Goal: Task Accomplishment & Management: Use online tool/utility

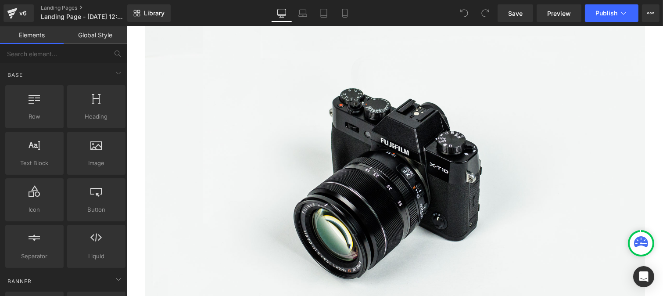
scroll to position [2629, 0]
click at [369, 151] on img at bounding box center [394, 177] width 500 height 331
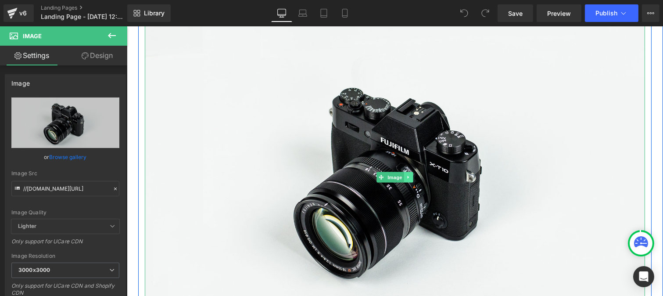
click at [407, 172] on link at bounding box center [408, 177] width 9 height 11
click at [410, 175] on icon at bounding box center [412, 177] width 5 height 5
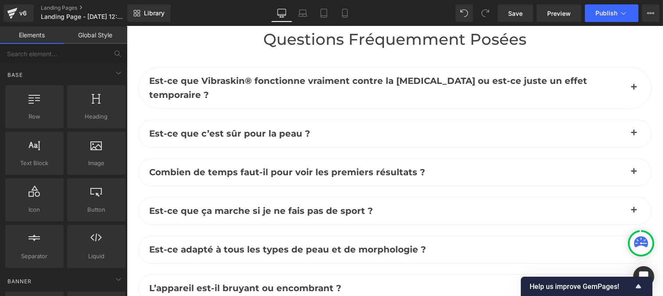
scroll to position [4507, 0]
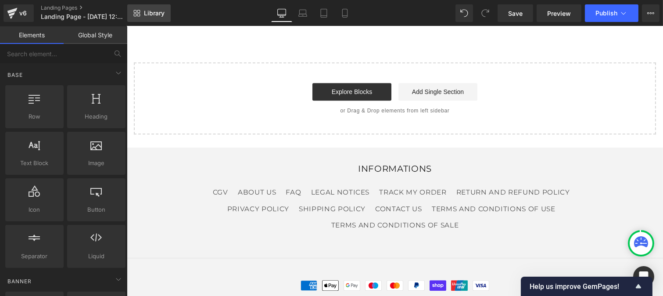
click at [149, 13] on span "Library" at bounding box center [154, 13] width 21 height 8
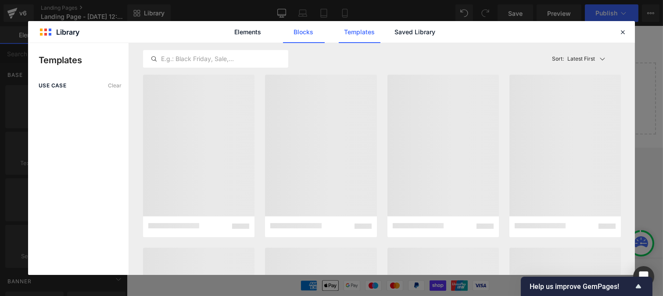
click at [303, 31] on link "Blocks" at bounding box center [304, 32] width 42 height 22
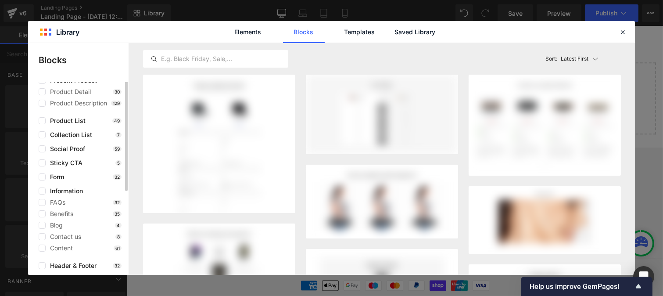
scroll to position [0, 0]
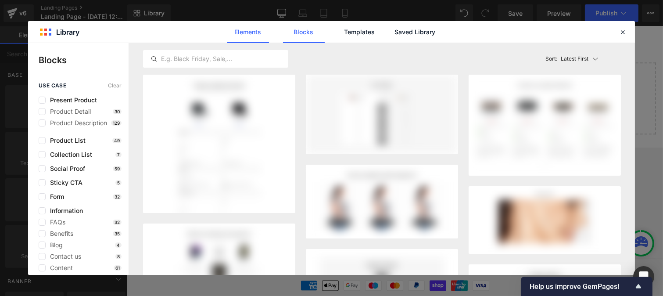
click at [254, 32] on link "Elements" at bounding box center [248, 32] width 42 height 22
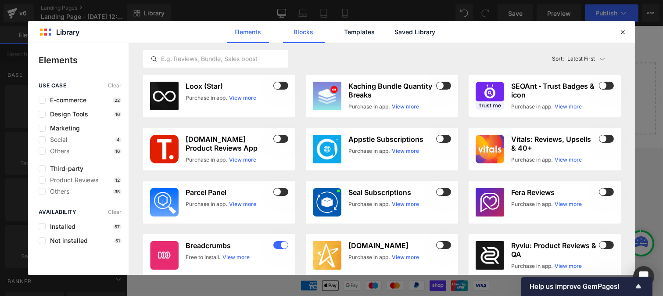
click at [303, 31] on link "Blocks" at bounding box center [304, 32] width 42 height 22
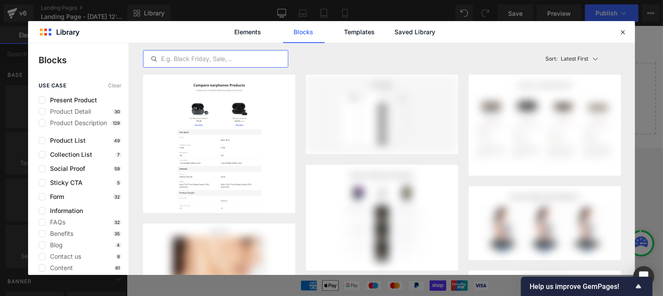
click at [214, 57] on input "text" at bounding box center [215, 59] width 144 height 11
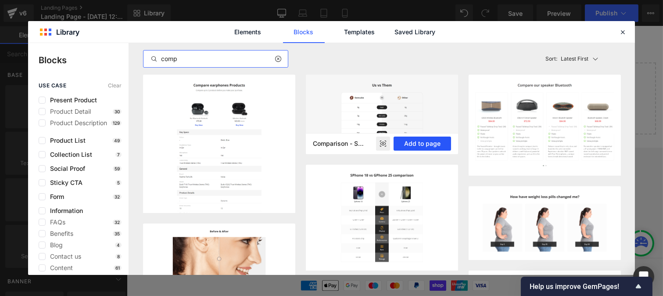
type input "comp"
click at [424, 142] on button "Add to page" at bounding box center [422, 143] width 57 height 14
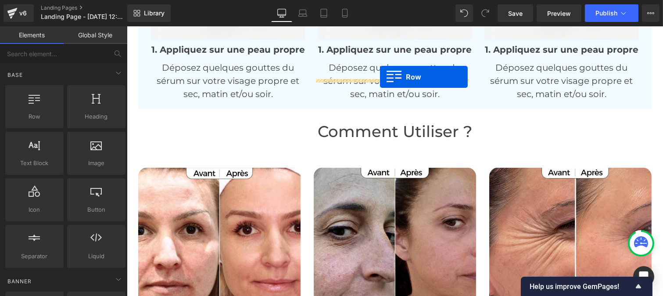
scroll to position [2692, 0]
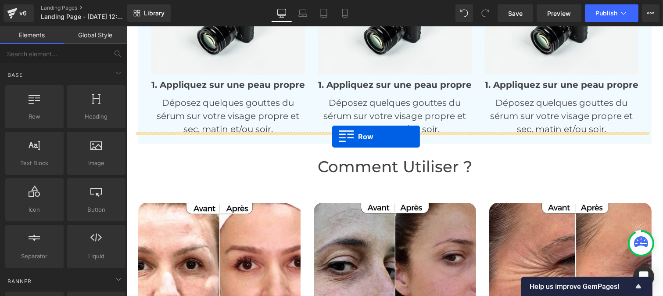
drag, startPoint x: 132, startPoint y: 80, endPoint x: 332, endPoint y: 137, distance: 207.6
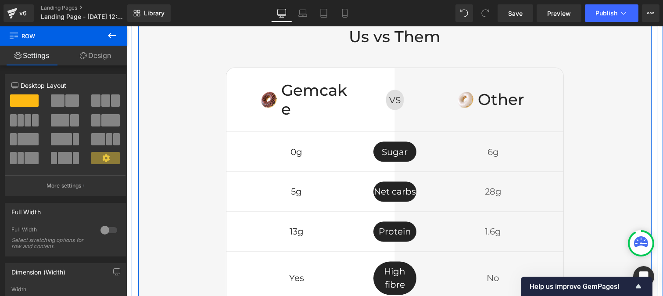
scroll to position [2844, 0]
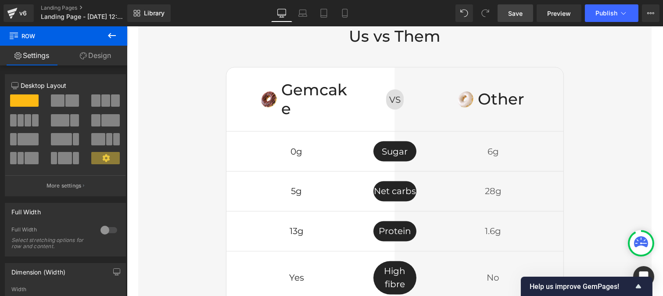
click at [517, 18] on link "Save" at bounding box center [516, 13] width 36 height 18
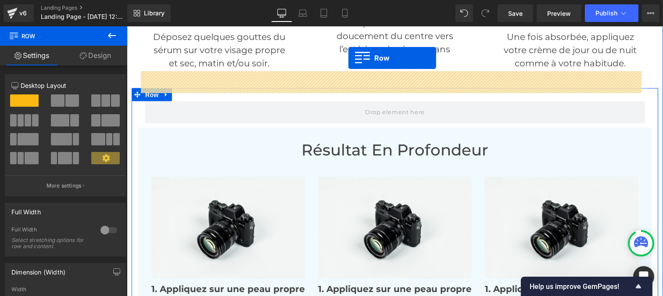
scroll to position [2462, 0]
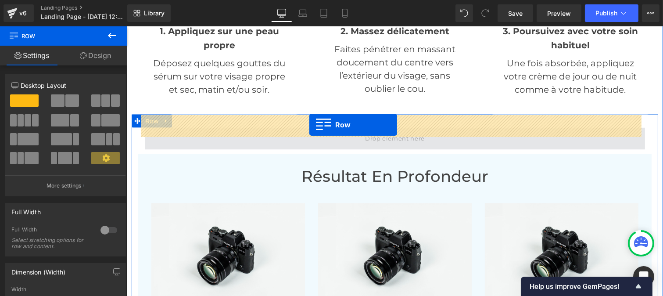
drag, startPoint x: 138, startPoint y: 132, endPoint x: 309, endPoint y: 125, distance: 170.8
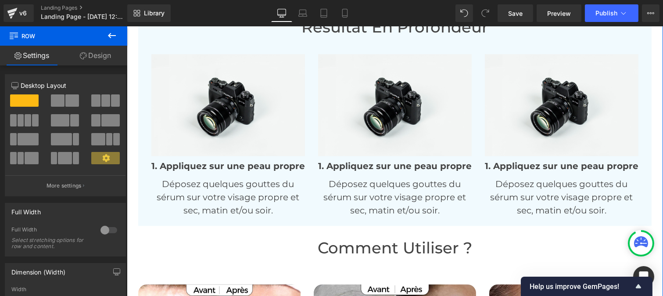
scroll to position [2989, 0]
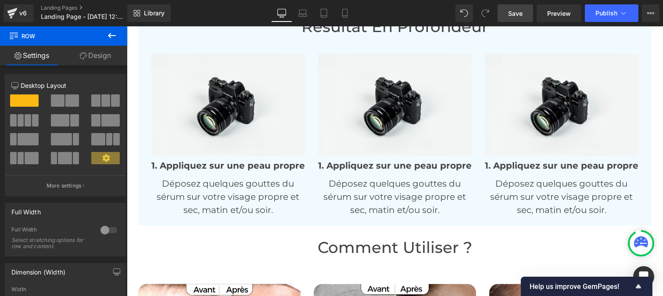
click at [507, 19] on link "Save" at bounding box center [516, 13] width 36 height 18
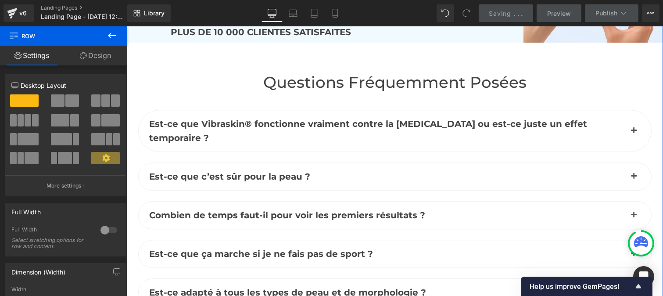
scroll to position [4144, 0]
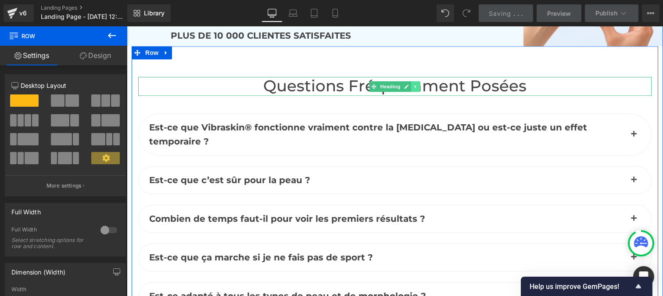
click at [413, 84] on icon at bounding box center [415, 86] width 5 height 5
click at [409, 84] on icon at bounding box center [410, 86] width 5 height 5
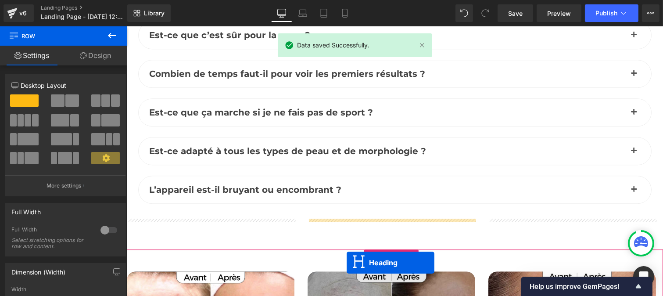
scroll to position [4354, 0]
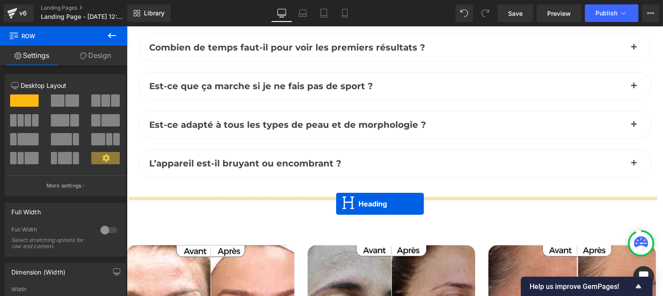
drag, startPoint x: 369, startPoint y: 112, endPoint x: 336, endPoint y: 204, distance: 97.6
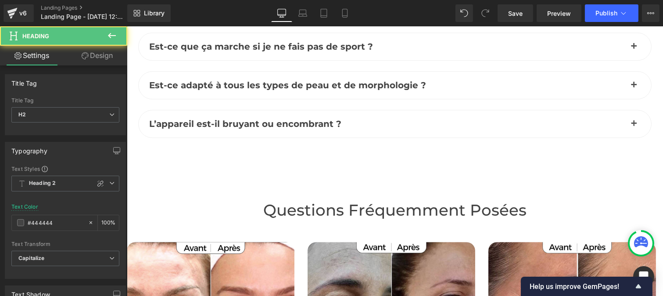
scroll to position [4315, 0]
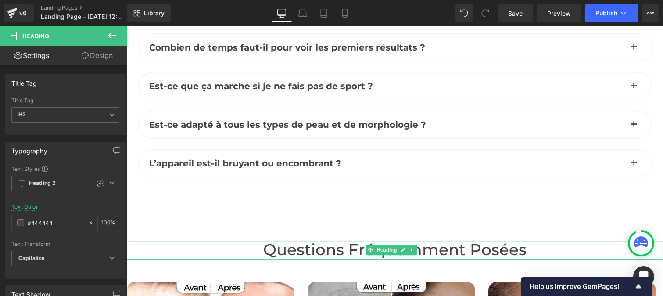
click at [330, 240] on h2 "Questions fréquemment posées" at bounding box center [394, 249] width 536 height 19
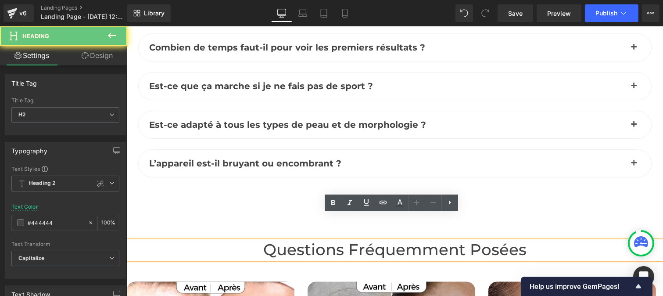
click at [330, 240] on h2 "Questions fréquemment posées" at bounding box center [394, 249] width 536 height 19
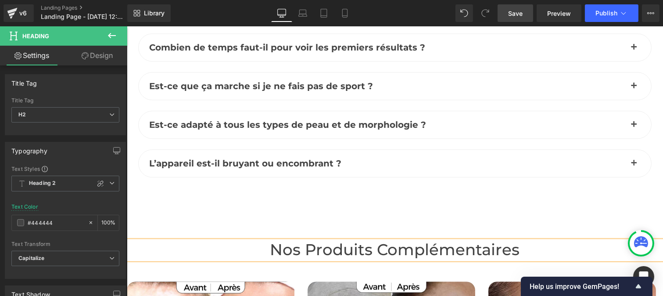
click at [519, 18] on link "Save" at bounding box center [516, 13] width 36 height 18
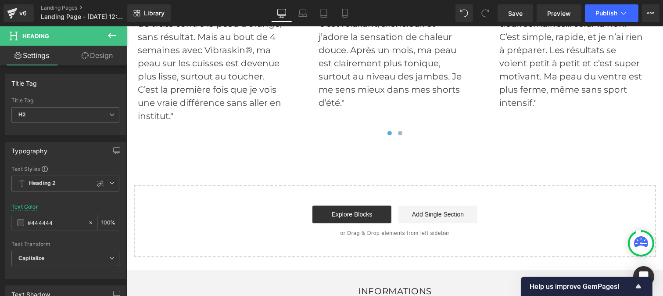
scroll to position [4796, 0]
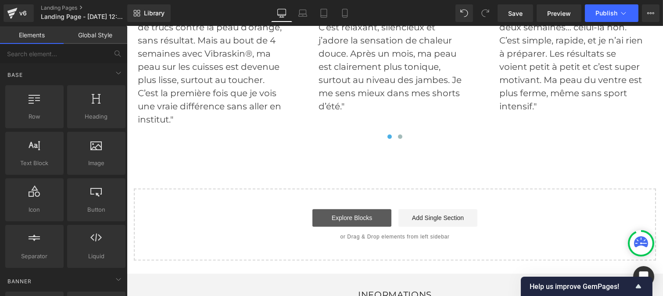
click at [341, 209] on link "Explore Blocks" at bounding box center [351, 218] width 79 height 18
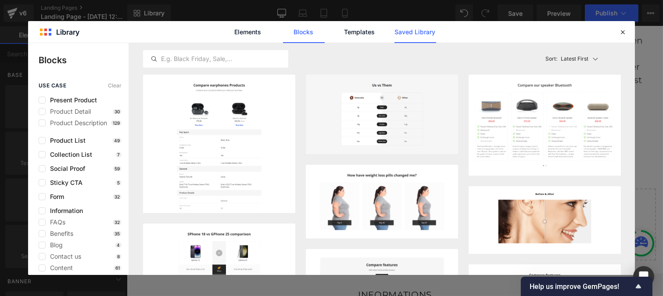
click at [421, 35] on link "Saved Library" at bounding box center [415, 32] width 42 height 22
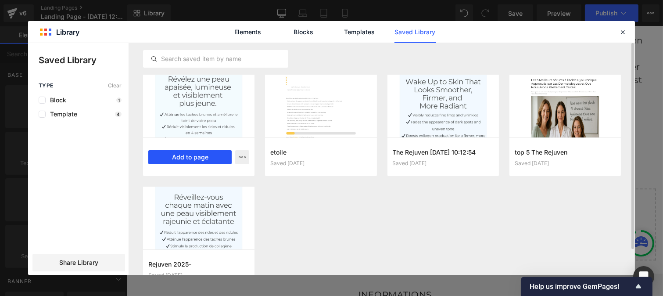
click at [198, 159] on button "Add to page" at bounding box center [189, 157] width 83 height 14
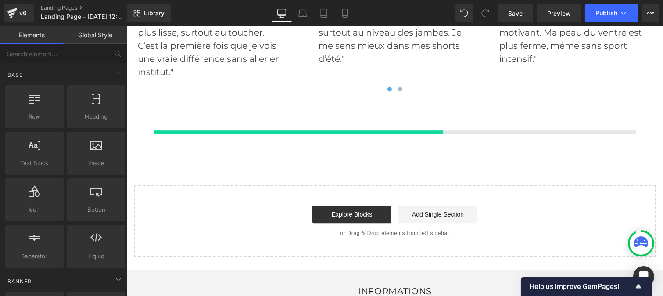
scroll to position [4845, 0]
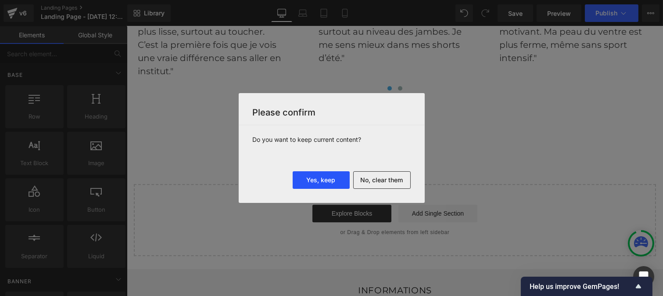
click at [327, 185] on button "Yes, keep" at bounding box center [321, 180] width 57 height 18
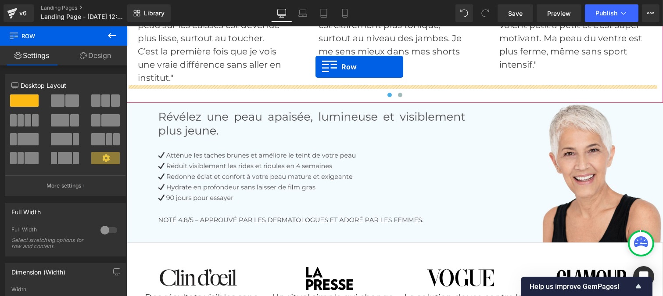
scroll to position [4812, 0]
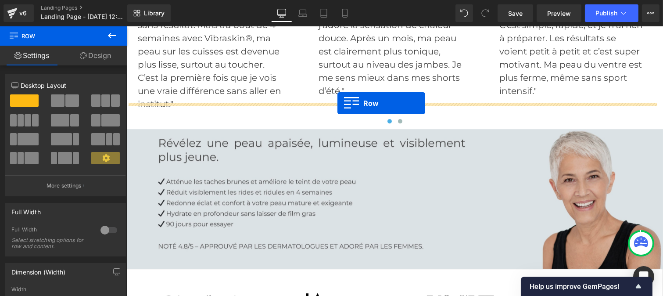
drag, startPoint x: 225, startPoint y: 47, endPoint x: 337, endPoint y: 103, distance: 125.0
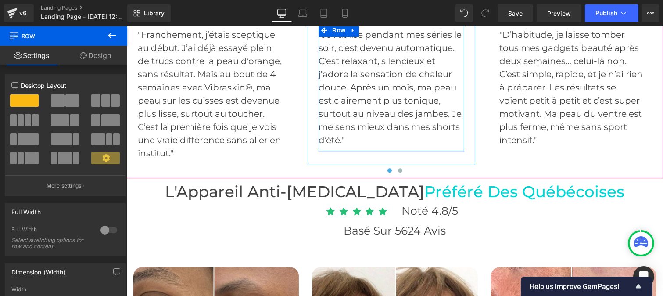
scroll to position [4767, 0]
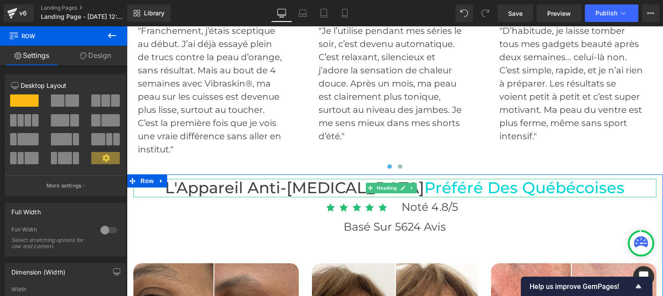
click at [317, 179] on h3 "L'Appareil anti-[MEDICAL_DATA] Préféré Des québécoises" at bounding box center [394, 188] width 523 height 19
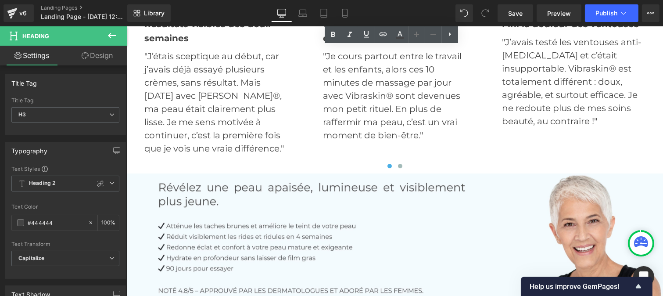
scroll to position [5241, 0]
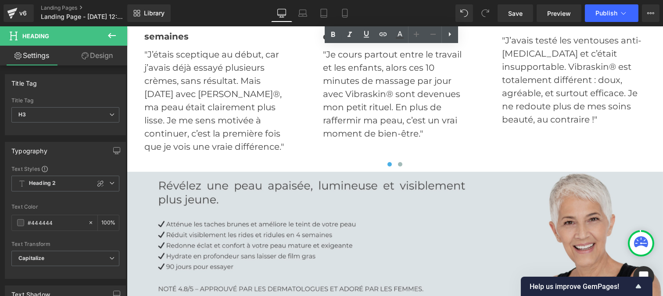
click at [431, 204] on img at bounding box center [394, 242] width 536 height 140
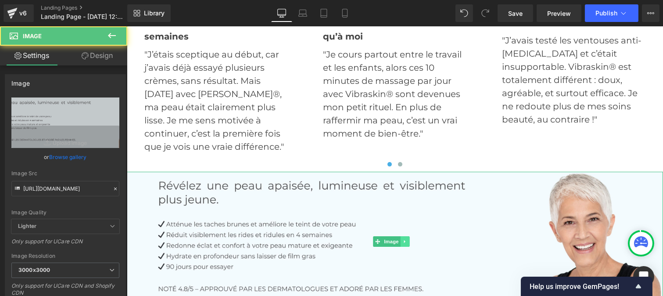
click at [406, 239] on icon at bounding box center [404, 241] width 5 height 5
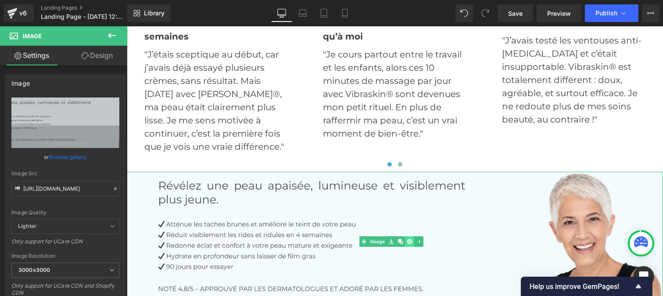
click at [408, 239] on icon at bounding box center [409, 241] width 5 height 5
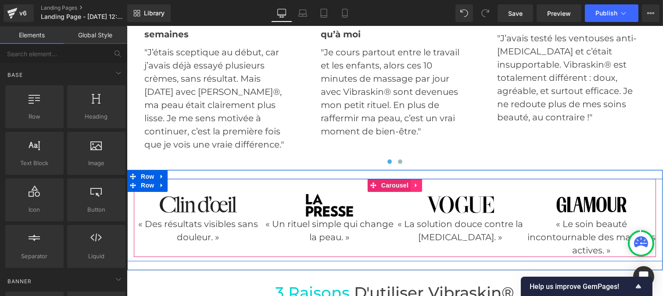
click at [413, 182] on icon at bounding box center [416, 185] width 6 height 7
click at [416, 179] on link at bounding box center [421, 185] width 11 height 13
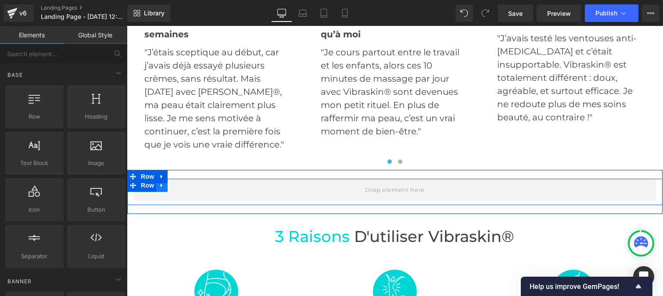
click at [160, 182] on icon at bounding box center [161, 185] width 6 height 7
click at [183, 182] on icon at bounding box center [184, 185] width 6 height 6
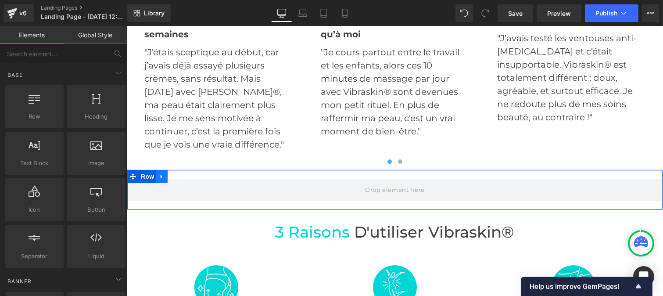
click at [158, 173] on icon at bounding box center [161, 176] width 6 height 7
click at [182, 173] on icon at bounding box center [184, 176] width 6 height 6
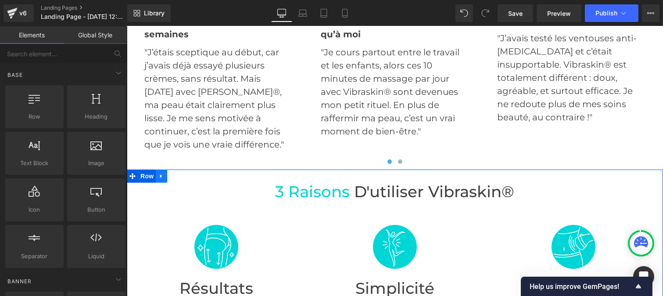
click at [160, 172] on icon at bounding box center [161, 175] width 6 height 7
click at [182, 169] on link at bounding box center [183, 175] width 11 height 13
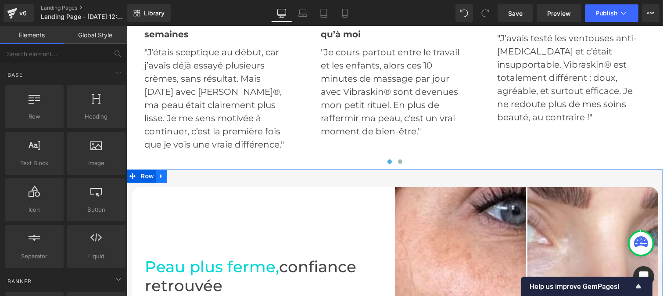
click at [160, 174] on icon at bounding box center [161, 176] width 2 height 4
click at [178, 169] on link at bounding box center [183, 175] width 11 height 13
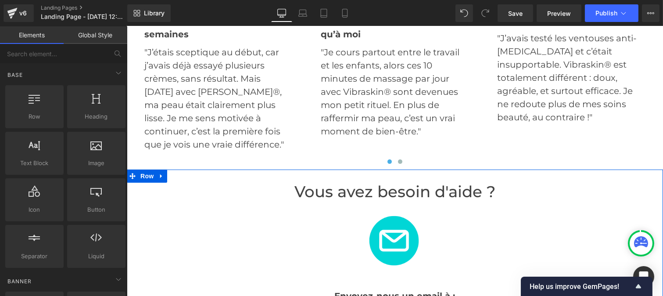
click at [160, 174] on icon at bounding box center [161, 176] width 2 height 4
click at [181, 169] on link at bounding box center [183, 175] width 11 height 13
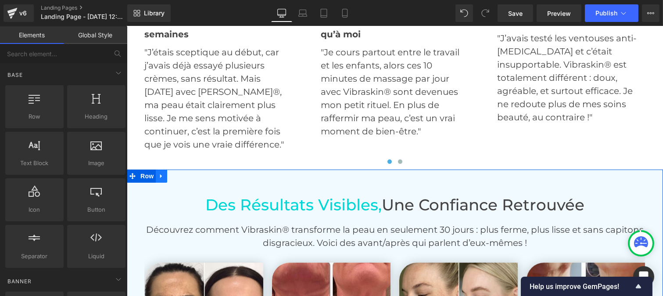
click at [159, 172] on icon at bounding box center [161, 175] width 6 height 7
click at [183, 169] on link at bounding box center [183, 175] width 11 height 13
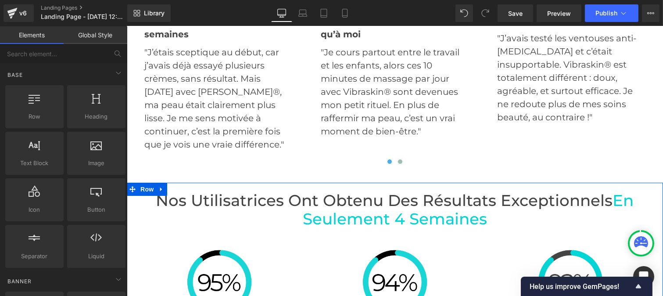
click at [155, 183] on link at bounding box center [160, 189] width 11 height 13
click at [181, 186] on icon at bounding box center [184, 189] width 6 height 6
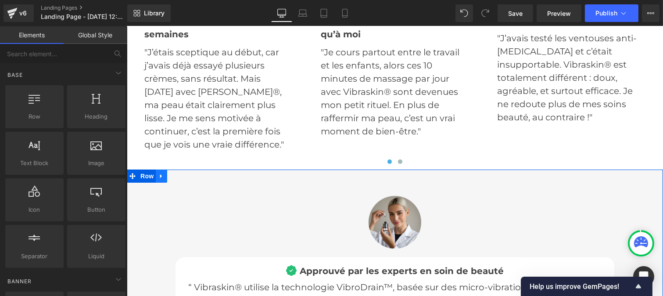
click at [161, 169] on link at bounding box center [160, 175] width 11 height 13
click at [181, 173] on icon at bounding box center [184, 176] width 6 height 6
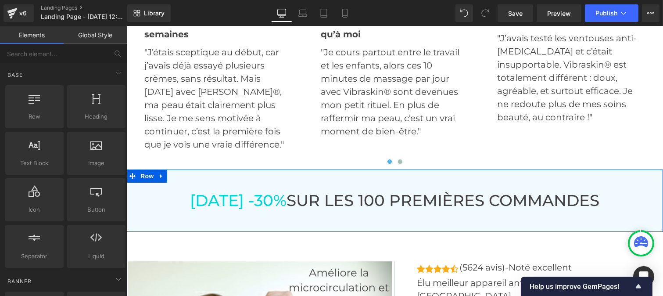
click at [158, 172] on icon at bounding box center [161, 175] width 6 height 7
click at [181, 173] on icon at bounding box center [184, 176] width 6 height 6
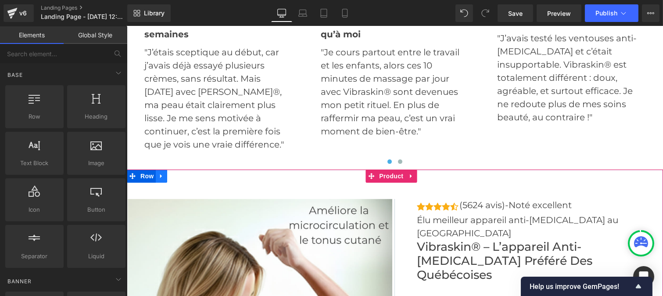
click at [160, 172] on icon at bounding box center [161, 175] width 6 height 7
click at [183, 169] on link at bounding box center [183, 175] width 11 height 13
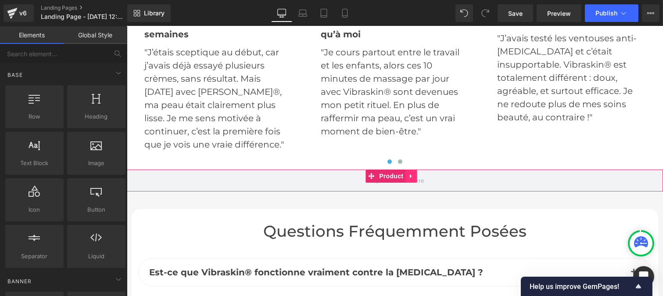
click at [411, 172] on icon at bounding box center [411, 175] width 6 height 7
click at [416, 173] on icon at bounding box center [416, 176] width 6 height 6
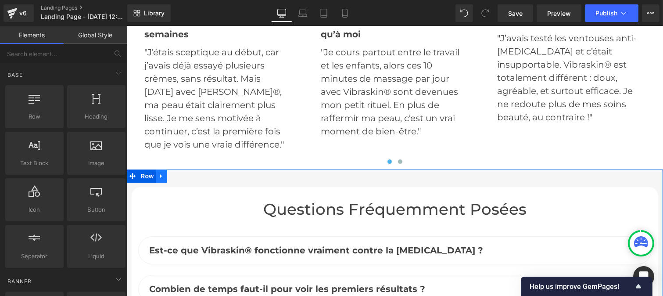
click at [158, 172] on icon at bounding box center [161, 175] width 6 height 7
click at [181, 173] on icon at bounding box center [184, 176] width 6 height 6
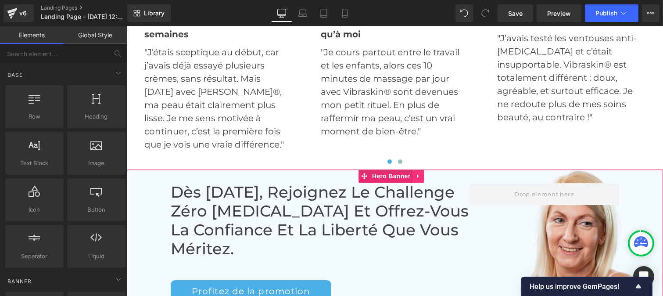
click at [419, 172] on icon at bounding box center [418, 175] width 6 height 7
click at [426, 173] on icon at bounding box center [423, 176] width 6 height 6
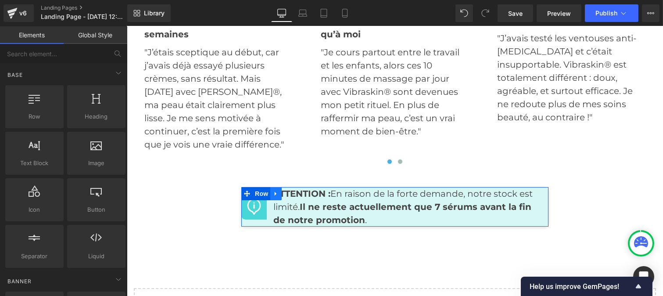
click at [273, 190] on icon at bounding box center [275, 193] width 6 height 7
click at [295, 190] on icon at bounding box center [298, 193] width 6 height 6
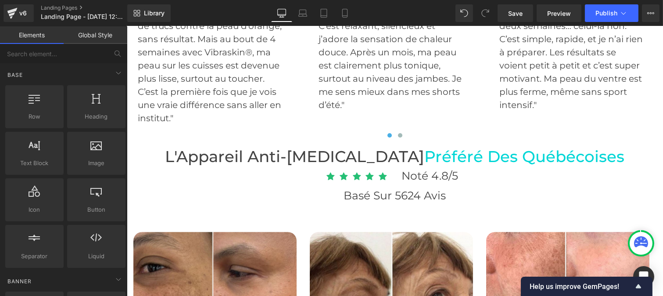
scroll to position [4798, 0]
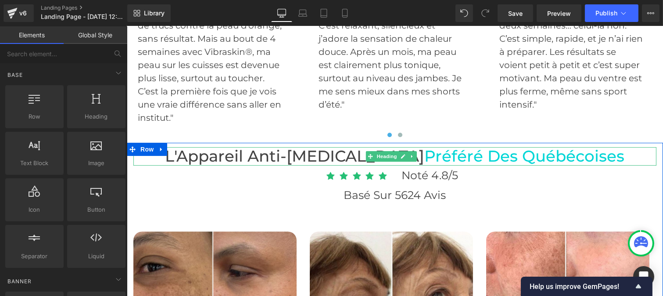
click at [340, 147] on h3 "L'Appareil anti-[MEDICAL_DATA] Préféré Des québécoises" at bounding box center [394, 156] width 523 height 19
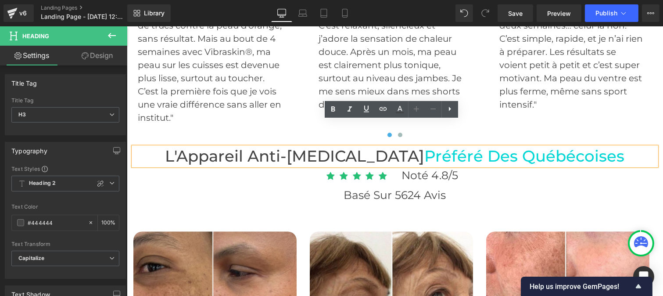
click at [336, 147] on h3 "L'Appareil anti-[MEDICAL_DATA] Préféré Des québécoises" at bounding box center [394, 156] width 523 height 19
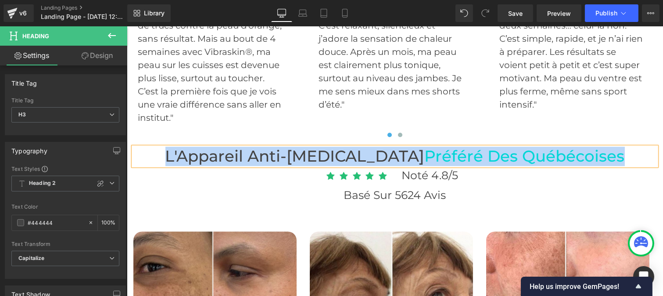
click at [336, 147] on h3 "L'Appareil anti-[MEDICAL_DATA] Préféré Des québécoises" at bounding box center [394, 156] width 523 height 19
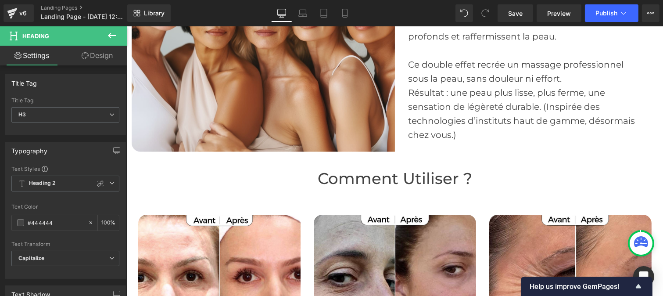
scroll to position [0, 0]
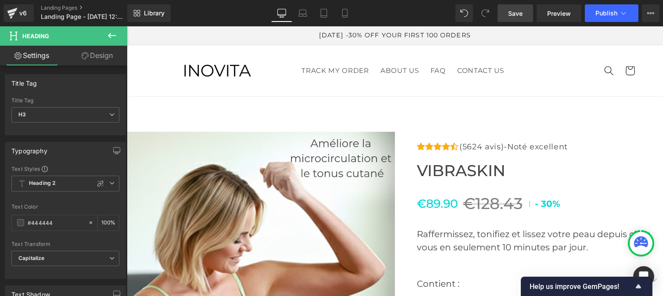
click at [512, 14] on span "Save" at bounding box center [515, 13] width 14 height 9
